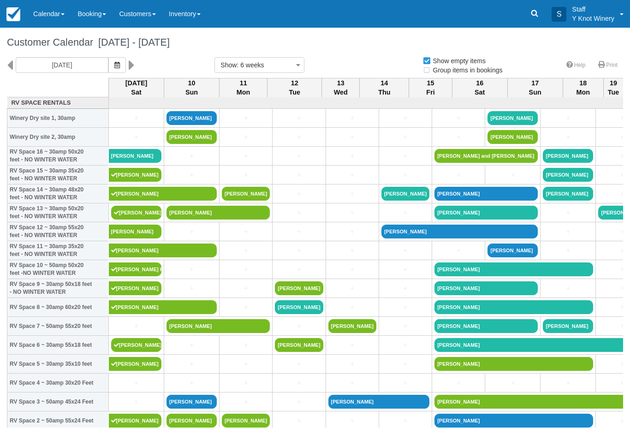
select select
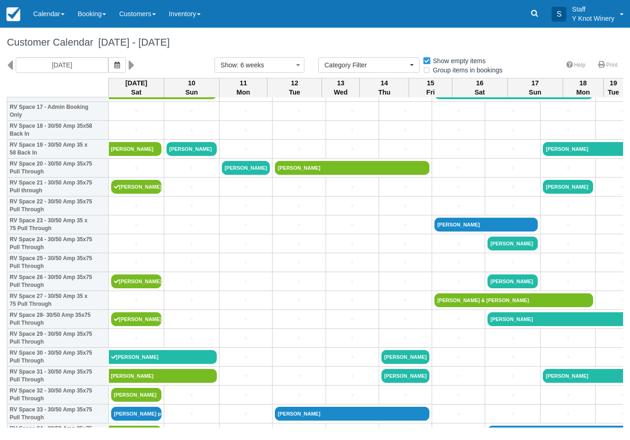
scroll to position [347, 0]
click at [133, 230] on link "+" at bounding box center [136, 225] width 50 height 10
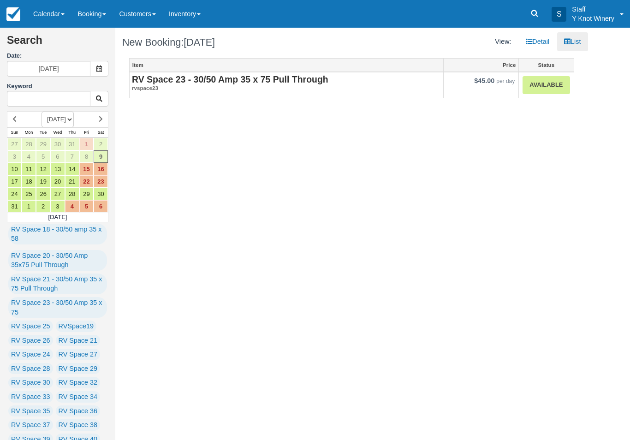
click at [535, 80] on link "Available" at bounding box center [545, 85] width 47 height 18
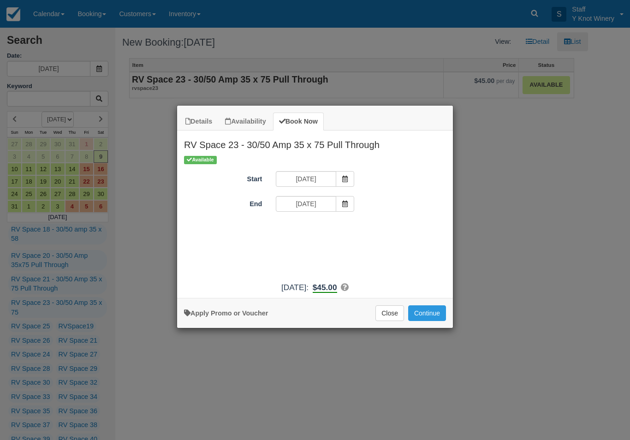
click at [421, 321] on button "Continue" at bounding box center [427, 313] width 38 height 16
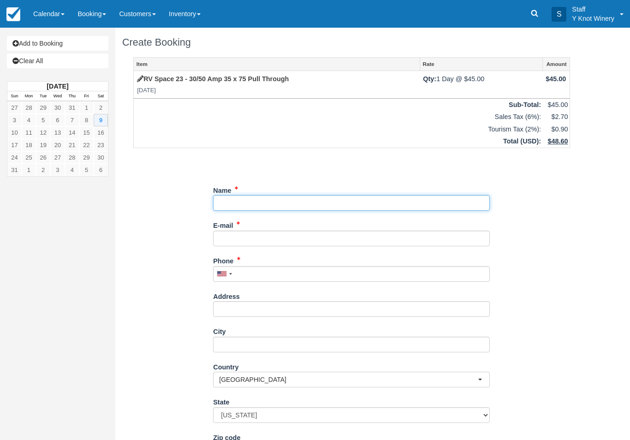
click at [237, 199] on input "Name" at bounding box center [351, 203] width 277 height 16
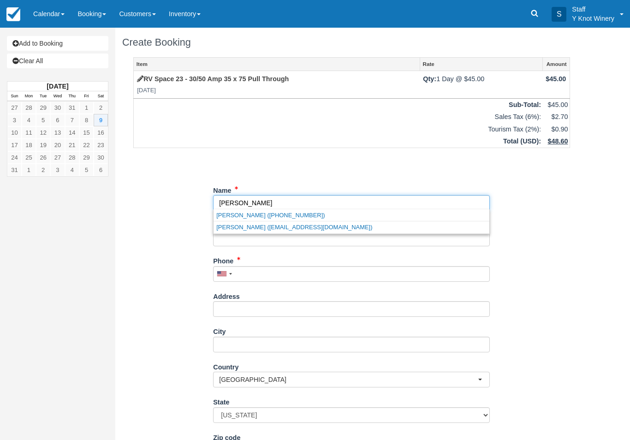
click at [213, 218] on link "Todd White (+12089543667)" at bounding box center [351, 215] width 276 height 12
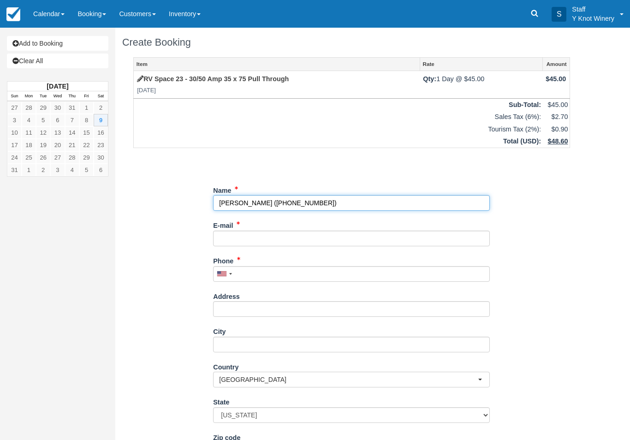
type input "Todd White"
type input "+12089543667"
select select "ID"
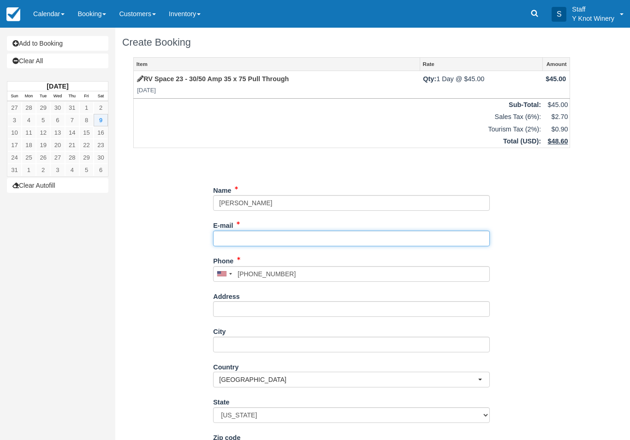
click at [236, 238] on input "E-mail" at bounding box center [351, 238] width 277 height 16
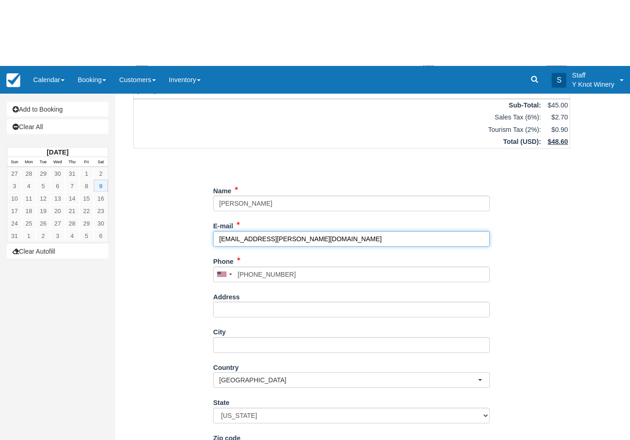
type input "[EMAIL_ADDRESS][PERSON_NAME][DOMAIN_NAME]"
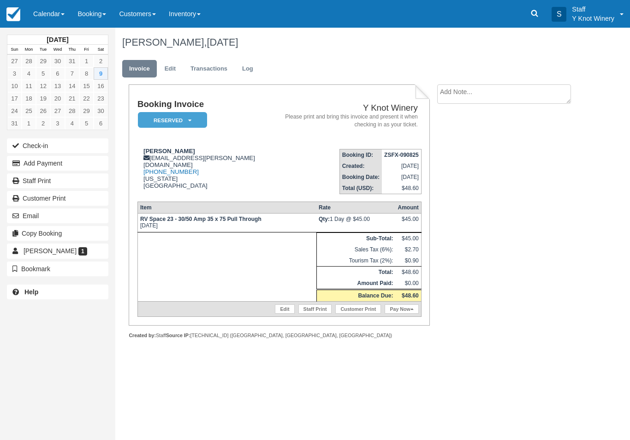
click at [398, 313] on link "Pay Now" at bounding box center [401, 308] width 34 height 9
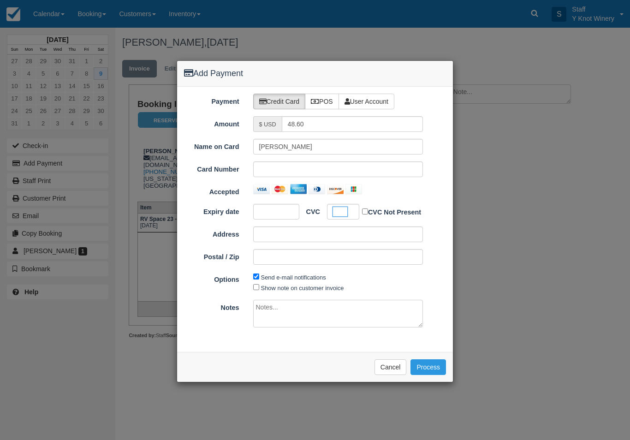
click at [255, 287] on input "Show note on customer invoice" at bounding box center [256, 287] width 6 height 6
checkbox input "true"
click at [421, 363] on button "Process" at bounding box center [427, 367] width 35 height 16
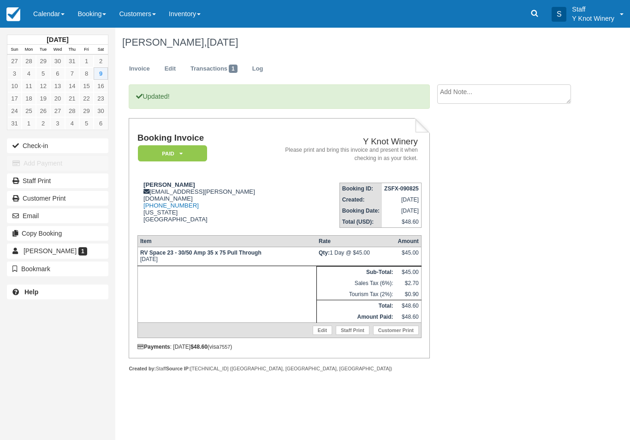
click at [35, 145] on button "Check-in" at bounding box center [57, 145] width 101 height 15
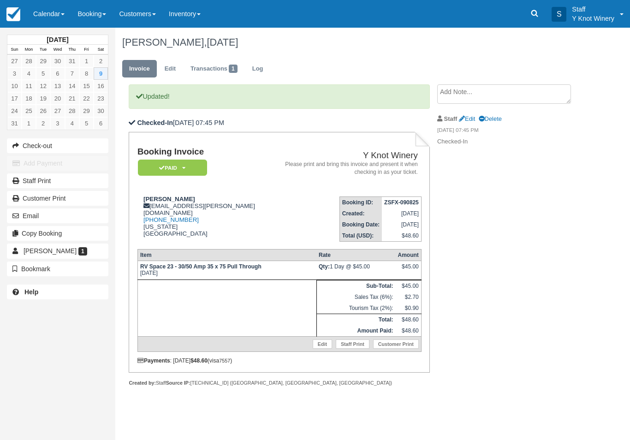
click at [46, 12] on link "Calendar" at bounding box center [49, 14] width 44 height 28
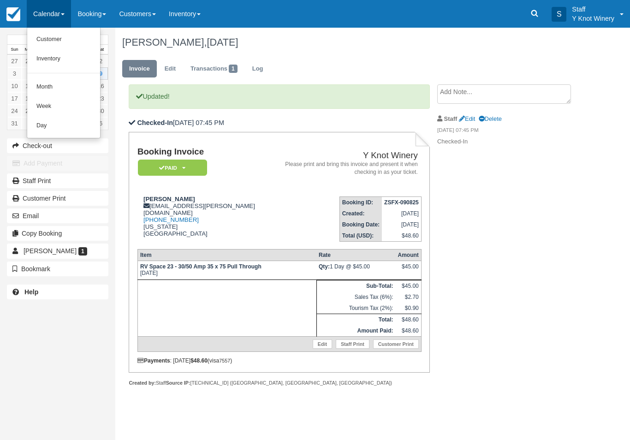
click at [55, 35] on link "Customer" at bounding box center [63, 39] width 73 height 19
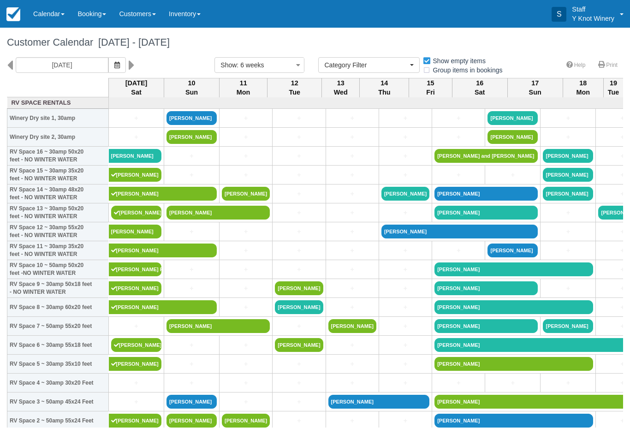
select select
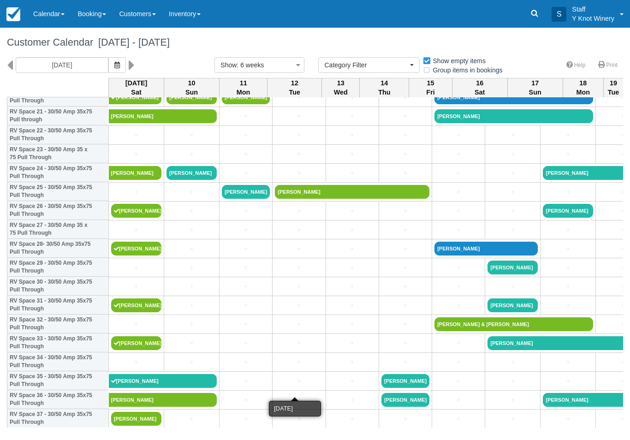
scroll to position [418, 0]
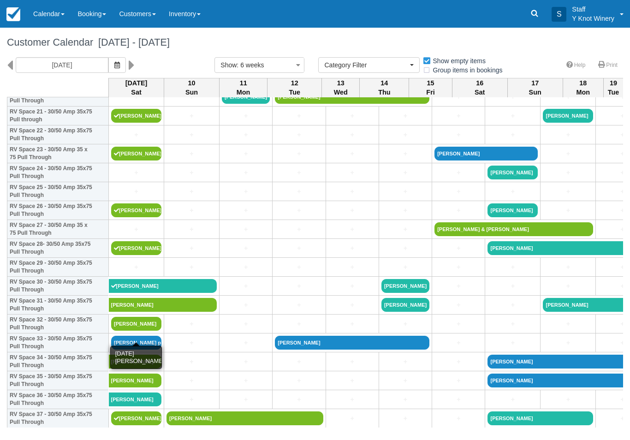
click at [138, 330] on link "[PERSON_NAME]" at bounding box center [136, 324] width 50 height 14
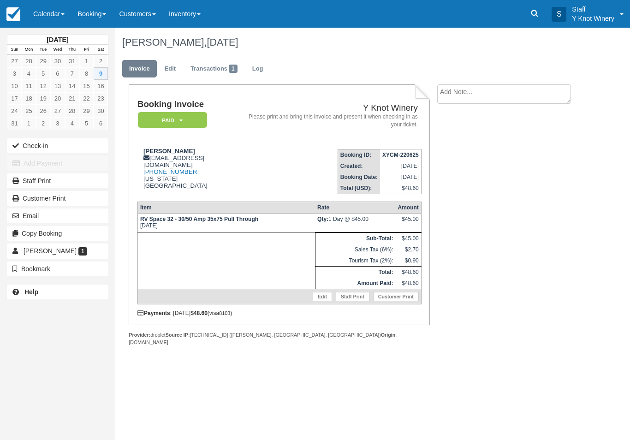
click at [54, 152] on button "Check-in" at bounding box center [57, 145] width 101 height 15
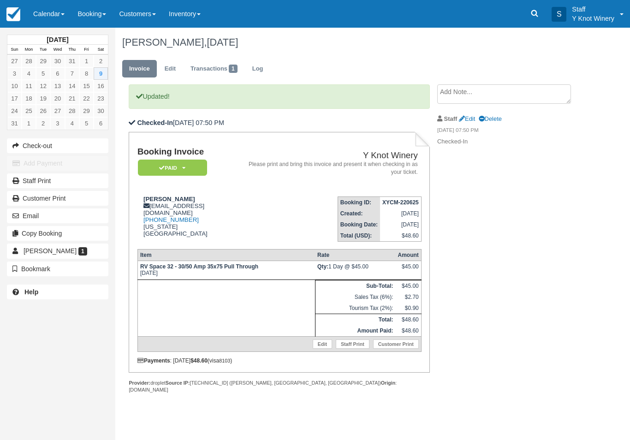
click at [45, 16] on link "Calendar" at bounding box center [49, 14] width 44 height 28
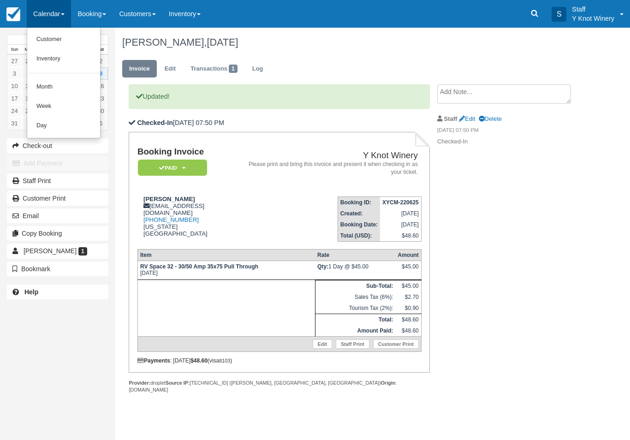
click at [49, 38] on link "Customer" at bounding box center [63, 39] width 73 height 19
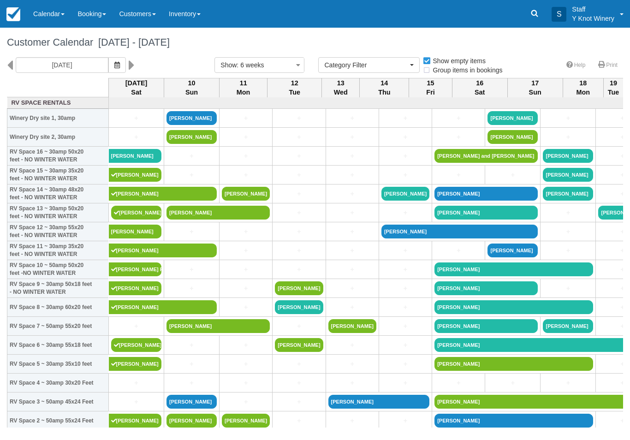
select select
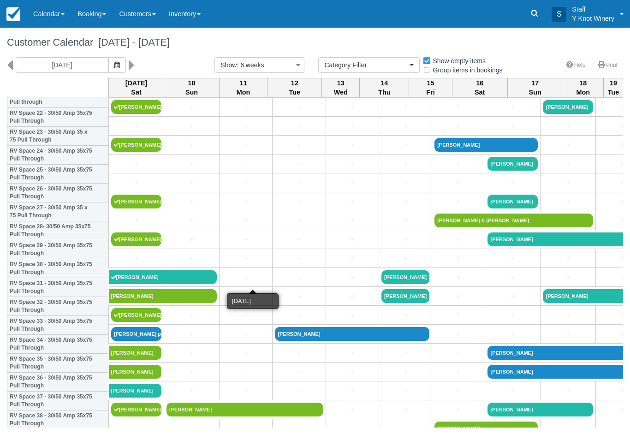
scroll to position [436, 0]
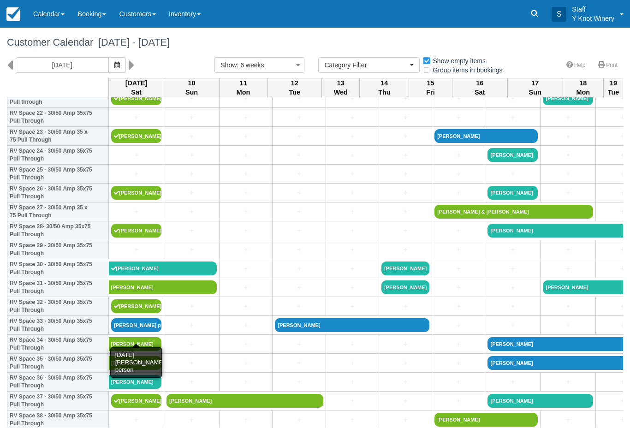
click at [124, 332] on link "[PERSON_NAME] person" at bounding box center [136, 325] width 50 height 14
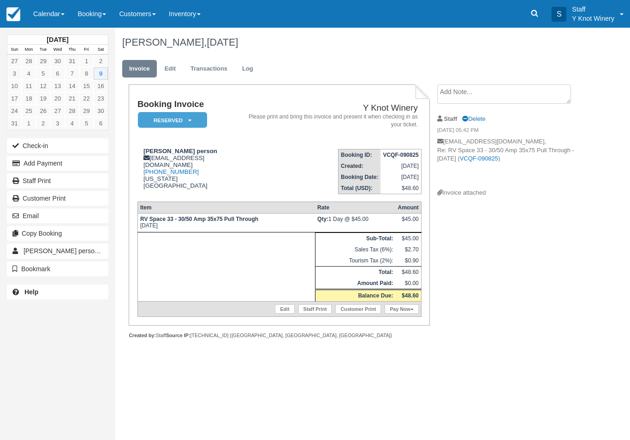
click at [37, 146] on button "Check-in" at bounding box center [57, 145] width 101 height 15
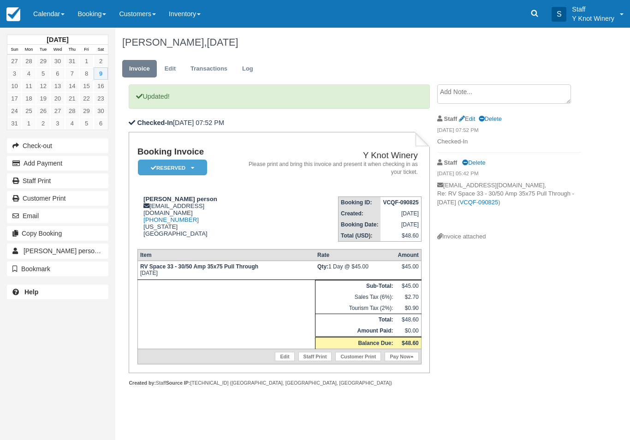
click at [170, 170] on em "Reserved" at bounding box center [172, 167] width 69 height 16
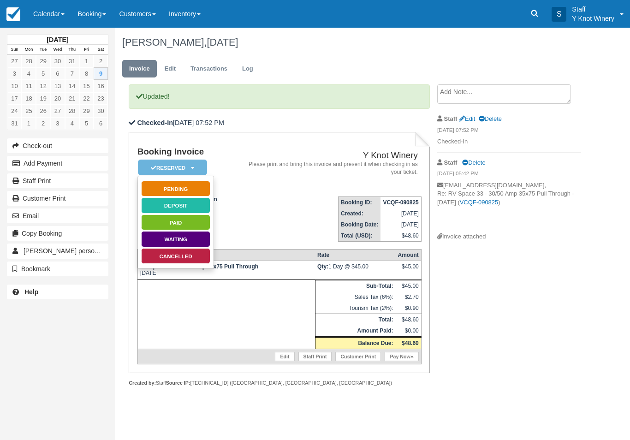
click at [165, 219] on link "Paid" at bounding box center [175, 222] width 69 height 16
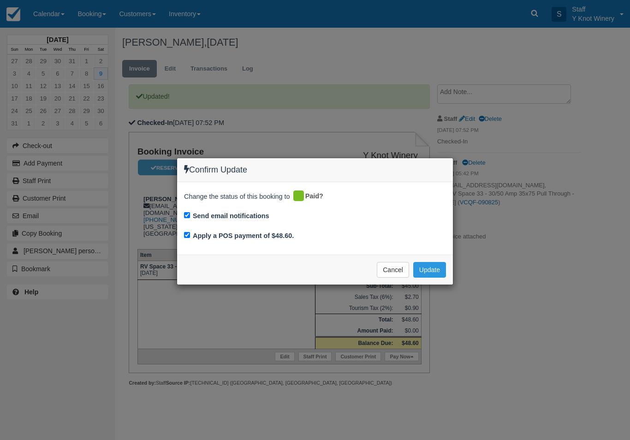
click at [430, 266] on button "Update" at bounding box center [429, 270] width 33 height 16
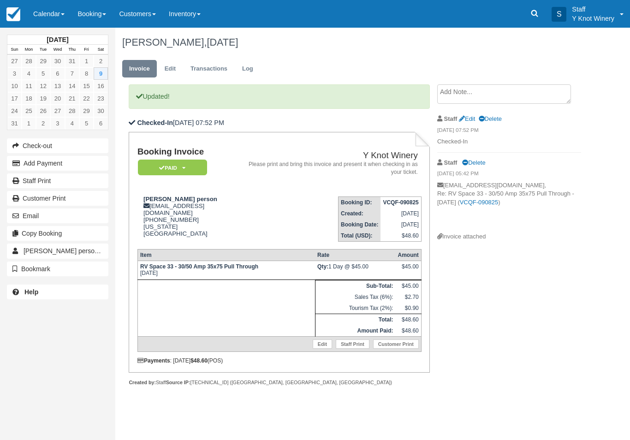
click at [40, 7] on link "Calendar" at bounding box center [49, 14] width 44 height 28
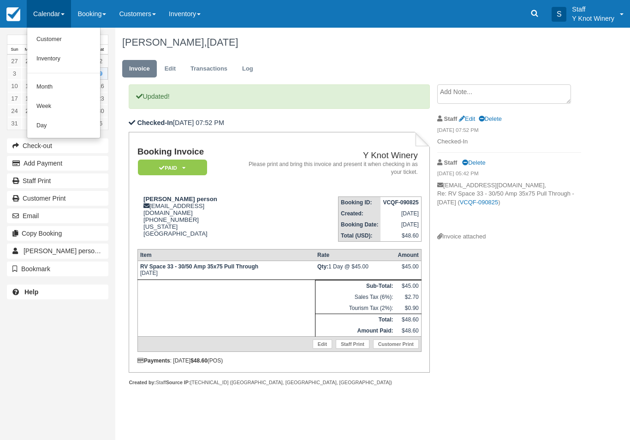
click at [46, 37] on link "Customer" at bounding box center [63, 39] width 73 height 19
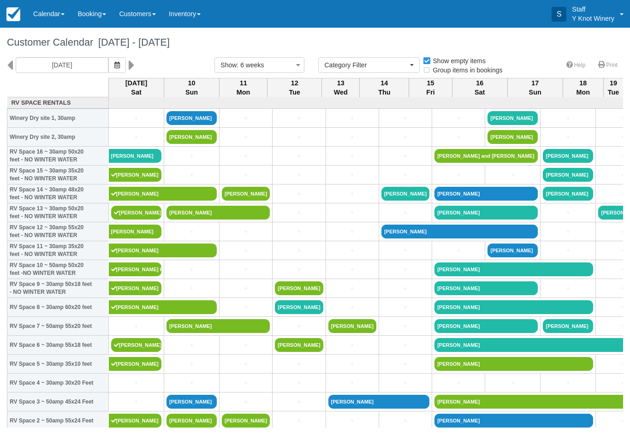
select select
